Goal: Transaction & Acquisition: Purchase product/service

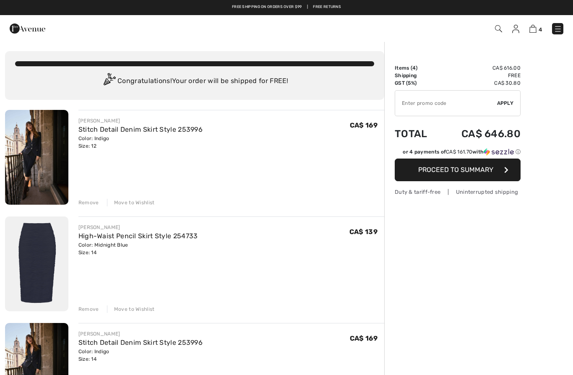
click at [89, 197] on div "Remove Move to Wishlist" at bounding box center [231, 201] width 306 height 9
click at [88, 204] on div "Remove" at bounding box center [88, 203] width 21 height 8
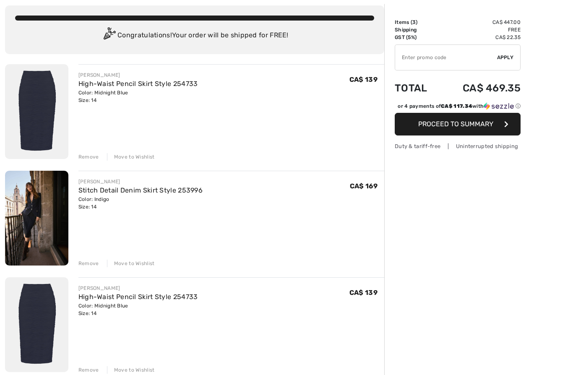
scroll to position [46, 0]
click at [86, 371] on div "Remove" at bounding box center [88, 370] width 21 height 8
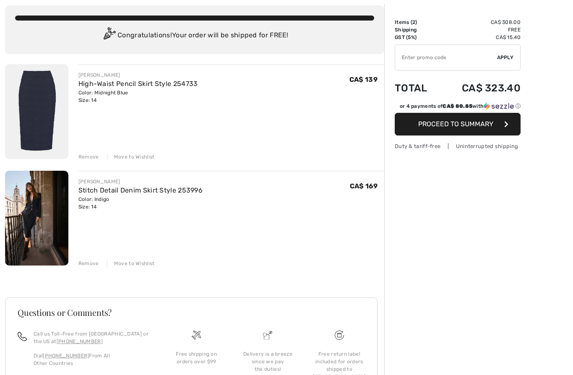
click at [50, 236] on img at bounding box center [36, 218] width 63 height 95
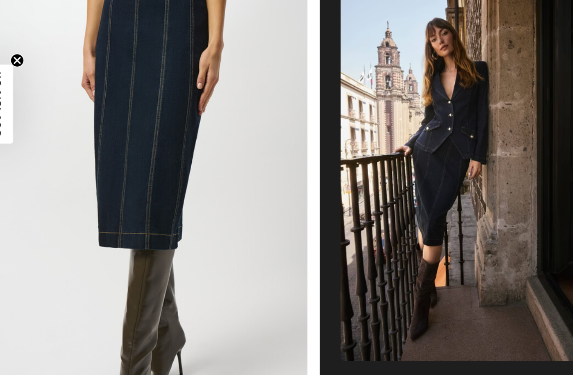
scroll to position [250, 0]
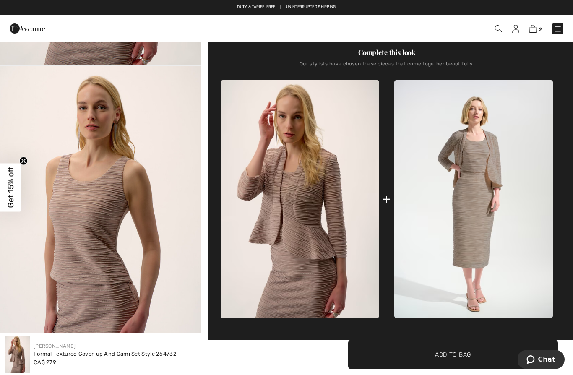
click at [555, 33] on img at bounding box center [558, 29] width 8 height 8
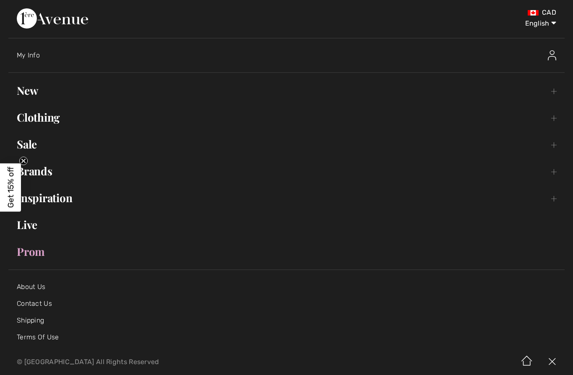
click at [48, 178] on link "Brands Open submenu" at bounding box center [286, 171] width 556 height 18
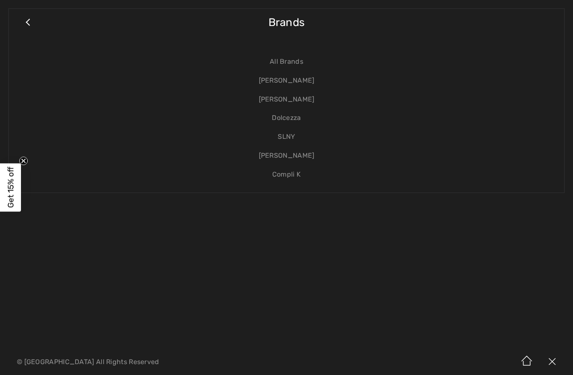
click at [288, 82] on link "[PERSON_NAME]" at bounding box center [286, 80] width 539 height 19
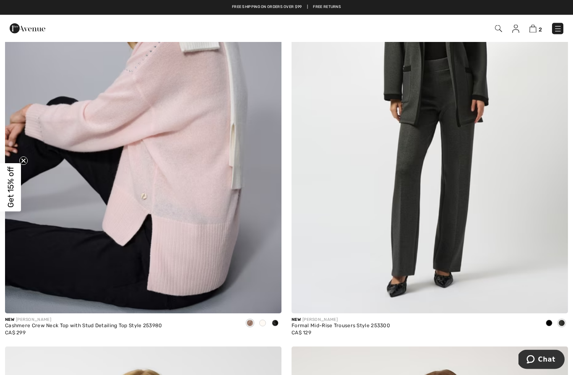
scroll to position [3147, 0]
click at [495, 29] on img at bounding box center [498, 28] width 7 height 7
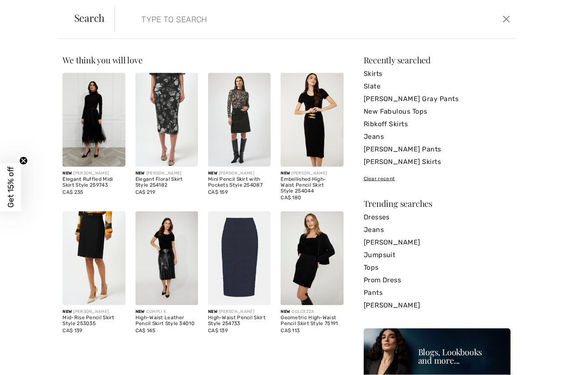
scroll to position [2964, 0]
click at [157, 19] on input "search" at bounding box center [272, 19] width 274 height 25
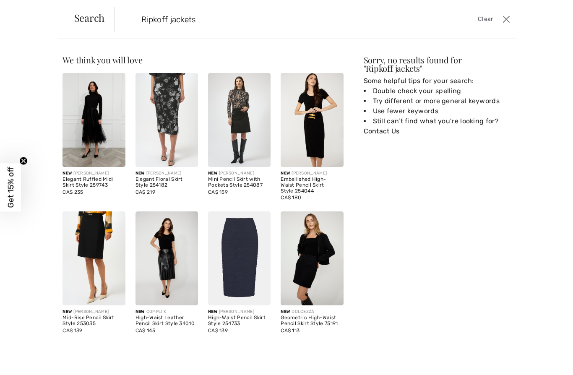
type input "Ripkoff jackets"
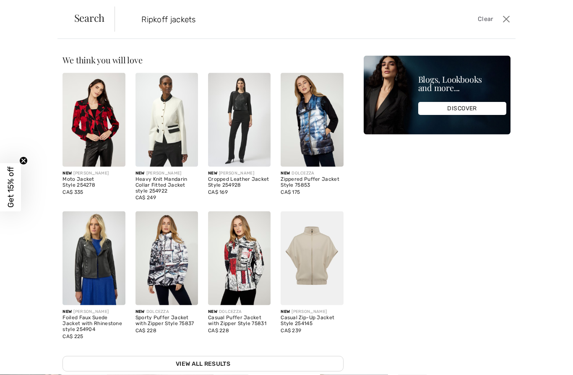
scroll to position [2953, 0]
click at [151, 22] on input "Ripkoff jackets" at bounding box center [272, 19] width 274 height 25
click at [150, 10] on input "Ripkoff jackets" at bounding box center [272, 19] width 274 height 25
click at [511, 19] on button "Close" at bounding box center [506, 19] width 13 height 13
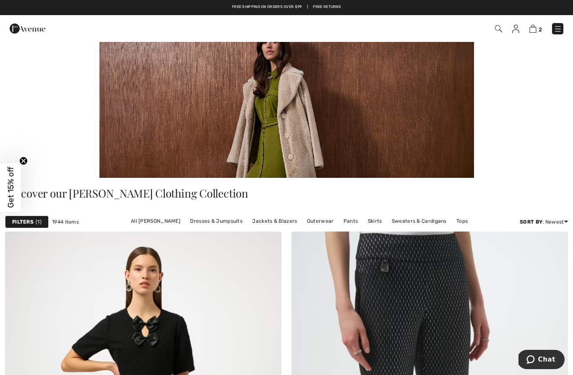
scroll to position [0, 0]
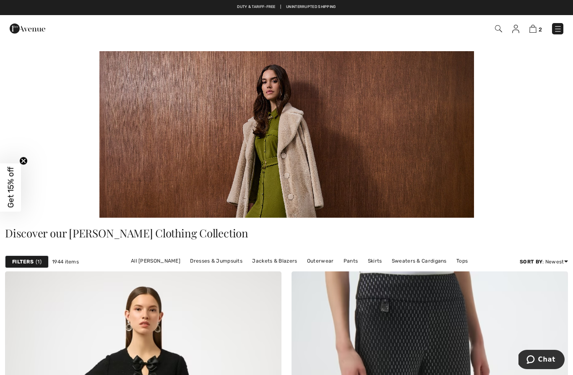
click at [559, 29] on img at bounding box center [558, 29] width 8 height 8
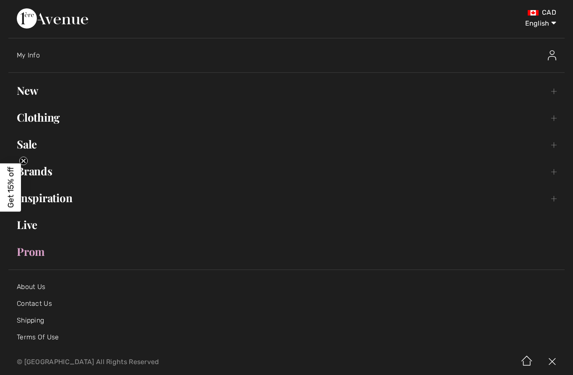
click at [48, 169] on link "Brands Open submenu" at bounding box center [286, 171] width 556 height 18
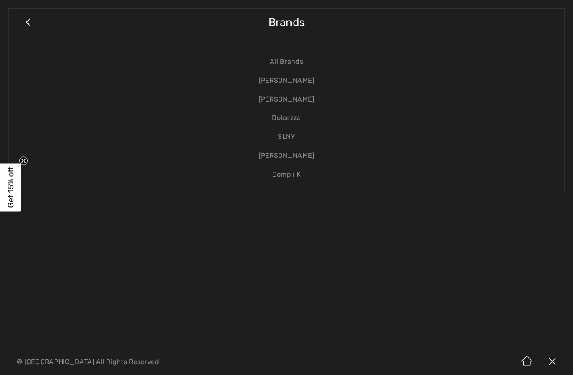
click at [285, 83] on link "[PERSON_NAME]" at bounding box center [286, 80] width 539 height 19
click at [273, 81] on link "[PERSON_NAME]" at bounding box center [286, 80] width 539 height 19
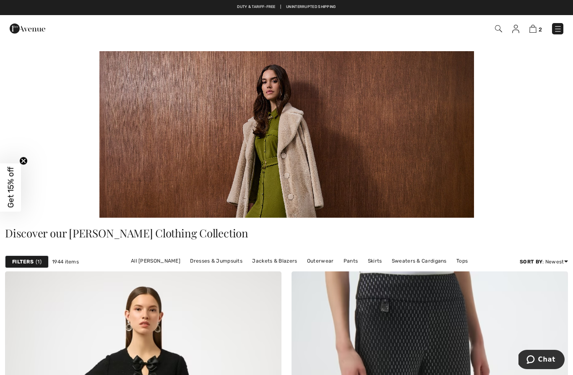
click at [270, 258] on link "Jackets & Blazers" at bounding box center [274, 260] width 53 height 11
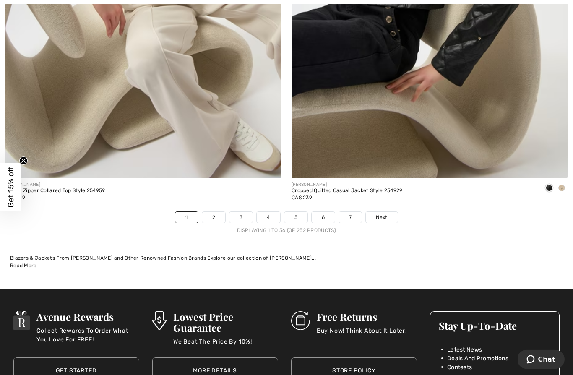
scroll to position [8150, 0]
click at [214, 215] on link "2" at bounding box center [213, 217] width 23 height 11
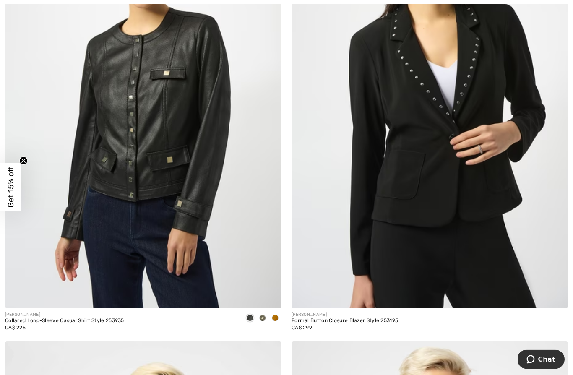
scroll to position [3433, 0]
click at [201, 209] on img at bounding box center [143, 101] width 276 height 415
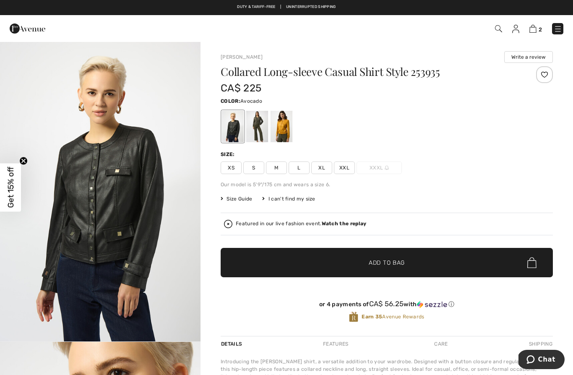
click at [256, 128] on div at bounding box center [257, 126] width 22 height 31
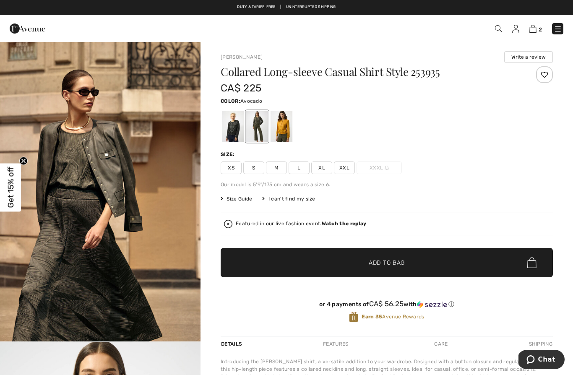
click at [297, 170] on span "L" at bounding box center [299, 168] width 21 height 13
click at [313, 271] on span "✔ Added to Bag Add to Bag" at bounding box center [387, 262] width 332 height 29
click at [529, 34] on span "3" at bounding box center [405, 28] width 318 height 11
click at [536, 31] on img at bounding box center [532, 29] width 7 height 8
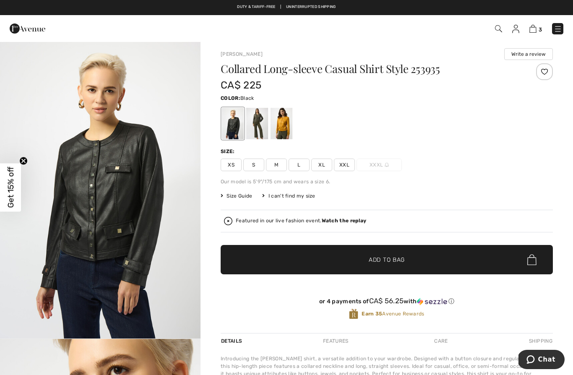
scroll to position [6, 0]
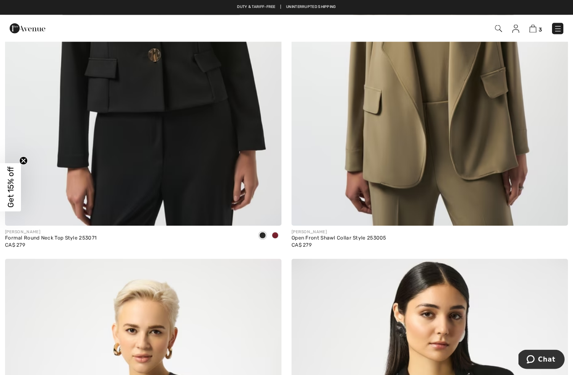
scroll to position [3058, 0]
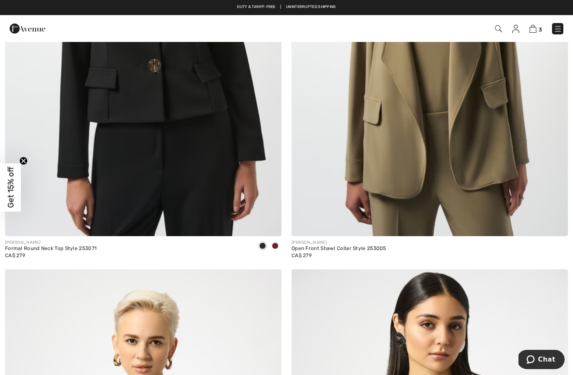
click at [557, 29] on img at bounding box center [558, 29] width 8 height 8
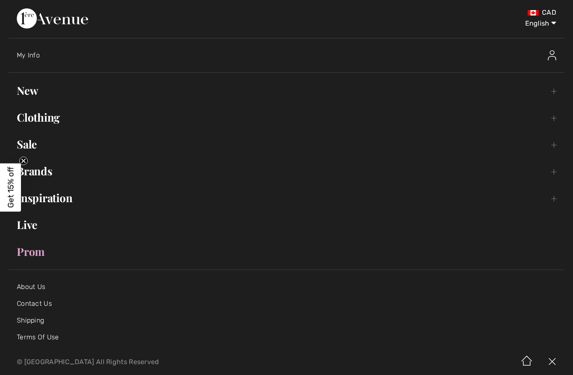
click at [49, 169] on link "Brands Open submenu" at bounding box center [286, 171] width 556 height 18
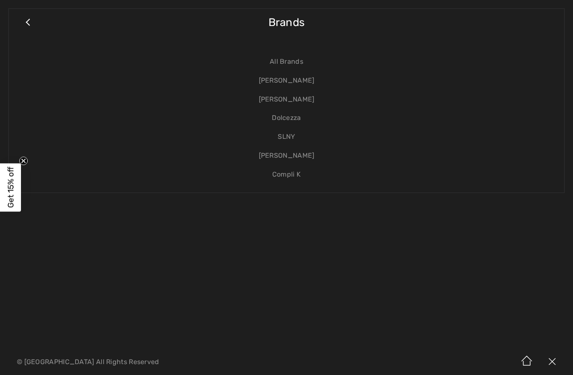
click at [287, 78] on link "[PERSON_NAME]" at bounding box center [286, 80] width 539 height 19
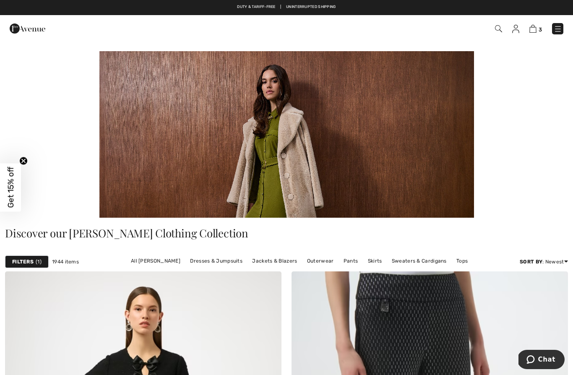
click at [373, 266] on link "Skirts" at bounding box center [375, 260] width 23 height 11
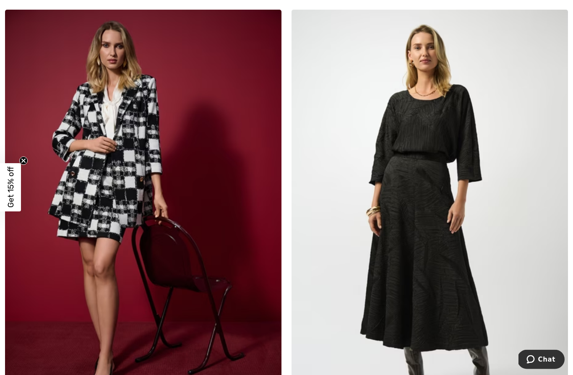
scroll to position [3317, 0]
click at [400, 188] on img at bounding box center [430, 217] width 276 height 415
click at [412, 146] on img at bounding box center [430, 217] width 276 height 415
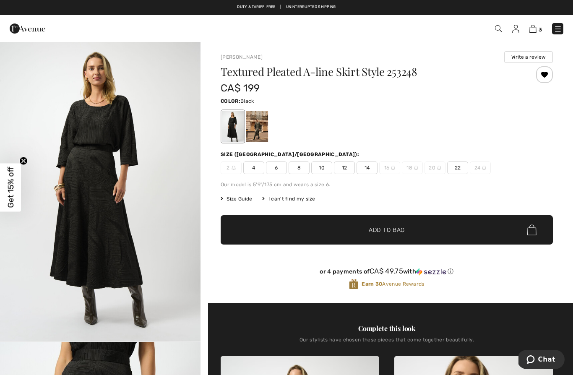
click at [345, 169] on span "12" at bounding box center [344, 168] width 21 height 13
click at [352, 234] on span "✔ Added to Bag" at bounding box center [374, 230] width 51 height 9
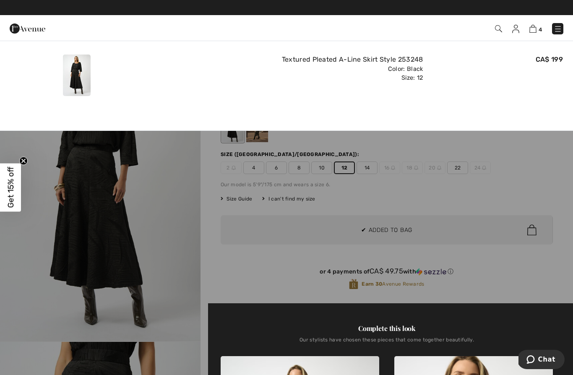
click at [559, 29] on img at bounding box center [558, 29] width 8 height 8
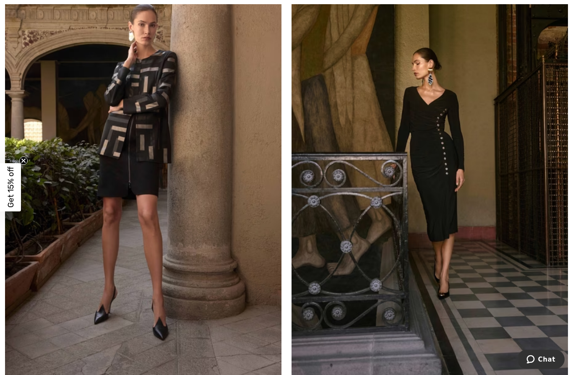
scroll to position [4259, 0]
click at [447, 202] on img at bounding box center [430, 171] width 276 height 415
click at [447, 173] on img at bounding box center [430, 171] width 276 height 415
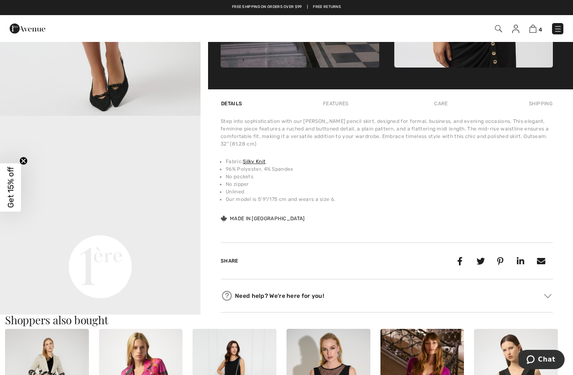
scroll to position [523, 0]
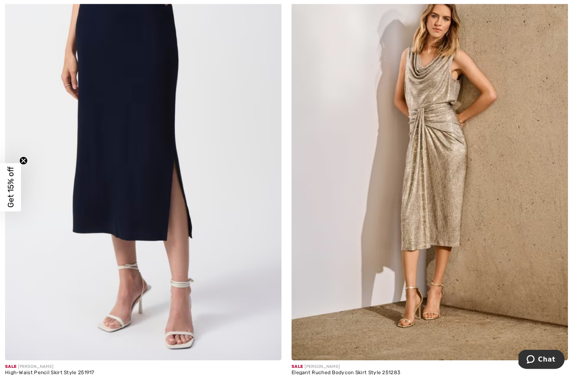
scroll to position [6177, 0]
click at [146, 190] on img at bounding box center [143, 153] width 276 height 415
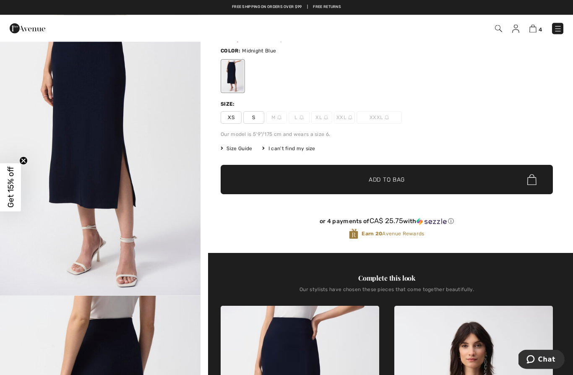
scroll to position [45, 0]
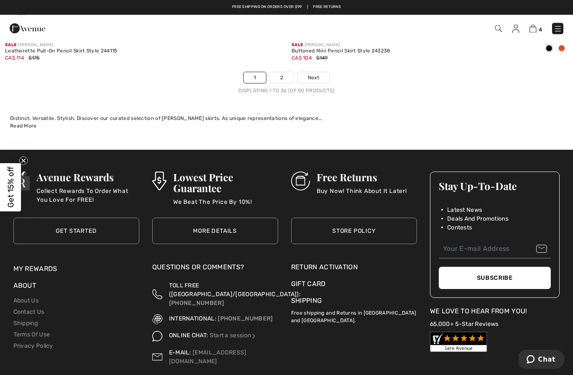
scroll to position [8290, 0]
click at [282, 72] on link "2" at bounding box center [281, 77] width 23 height 11
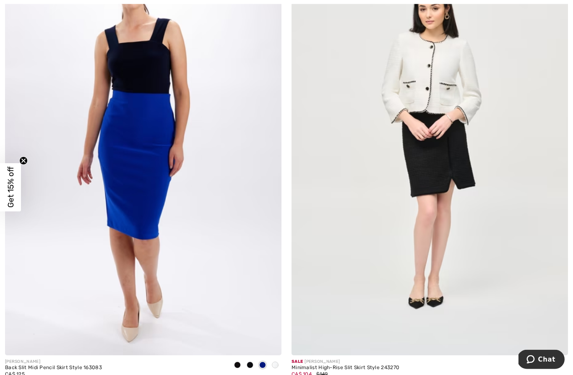
scroll to position [164, 0]
click at [157, 217] on img at bounding box center [143, 147] width 276 height 415
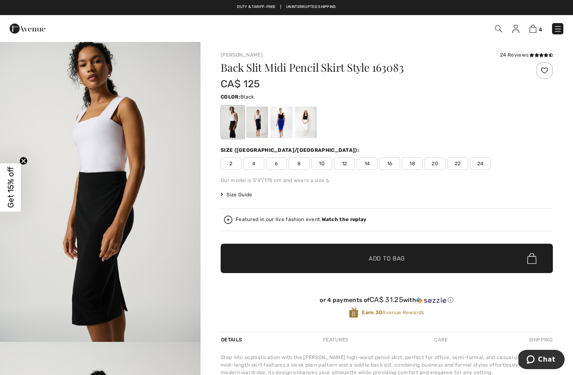
click at [233, 130] on div at bounding box center [233, 122] width 22 height 31
click at [257, 133] on div at bounding box center [257, 122] width 22 height 31
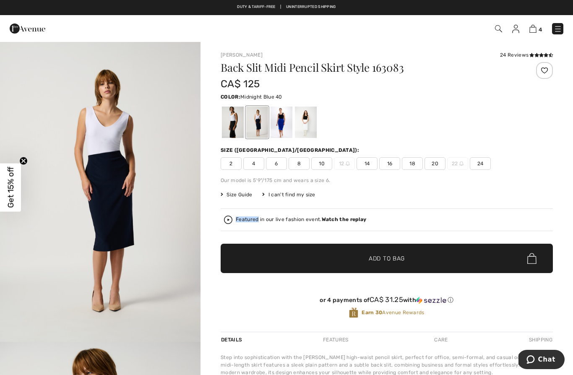
click at [368, 165] on span "14" at bounding box center [367, 163] width 21 height 13
click at [323, 254] on span "✔ Added to Bag Add to Bag" at bounding box center [387, 258] width 332 height 29
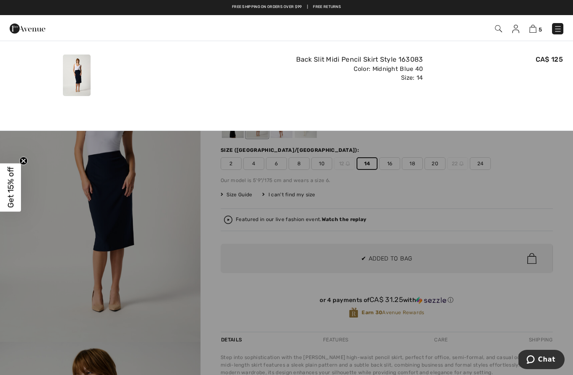
click at [536, 25] on img at bounding box center [532, 29] width 7 height 8
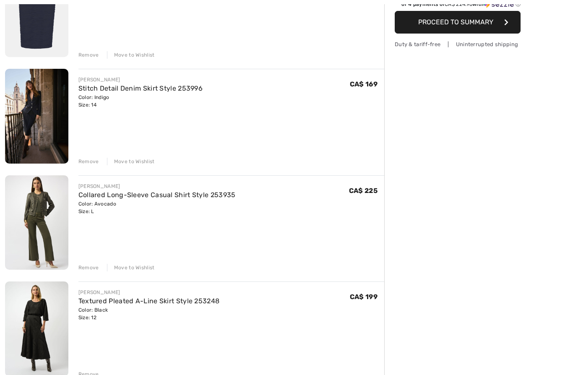
scroll to position [149, 0]
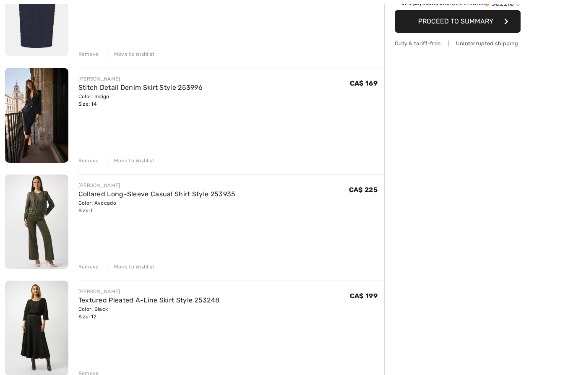
click at [84, 162] on div "Remove" at bounding box center [88, 161] width 21 height 8
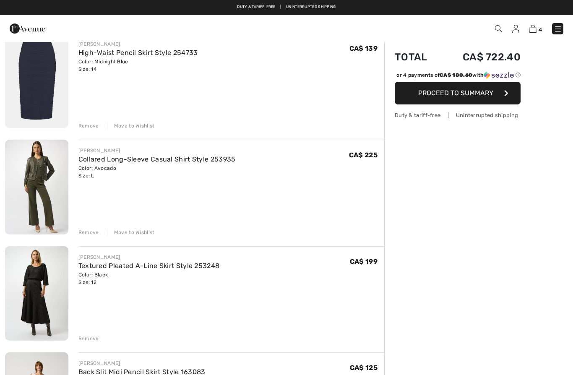
scroll to position [0, 0]
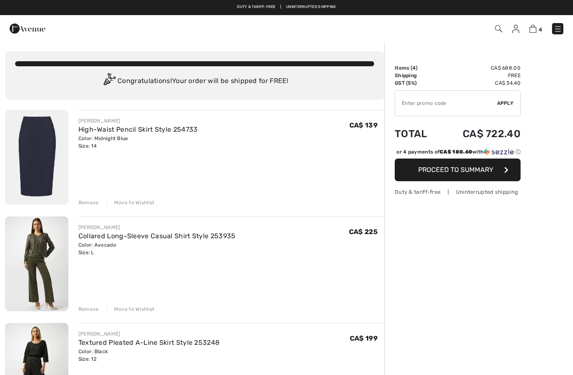
click at [534, 28] on img at bounding box center [532, 29] width 7 height 8
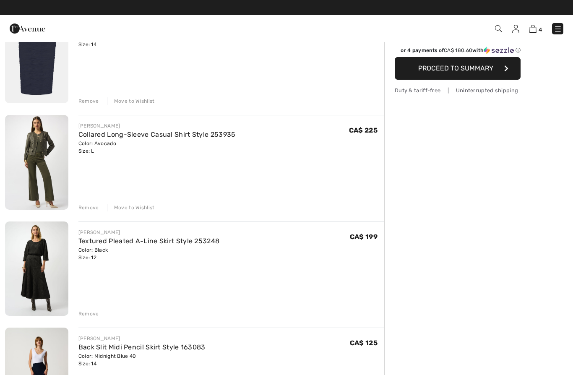
scroll to position [101, 0]
click at [86, 101] on div "Remove" at bounding box center [88, 102] width 21 height 8
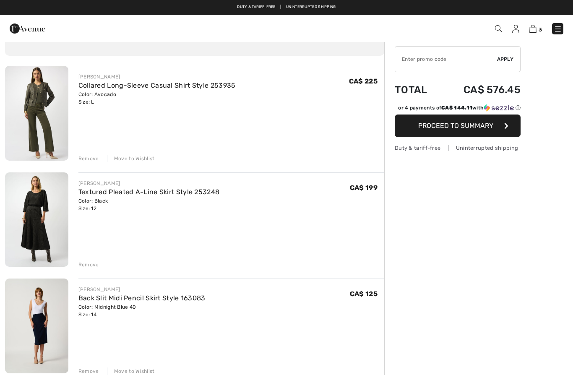
scroll to position [0, 0]
